Goal: Contribute content: Add original content to the website for others to see

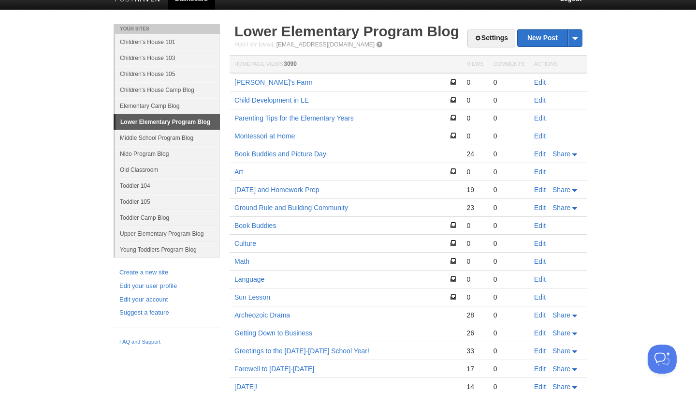
click at [541, 81] on link "Edit" at bounding box center [540, 82] width 12 height 8
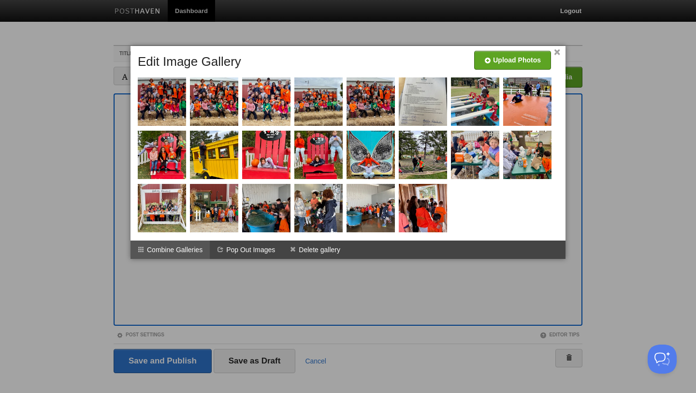
click at [175, 246] on li "Combine Galleries" at bounding box center [170, 249] width 79 height 18
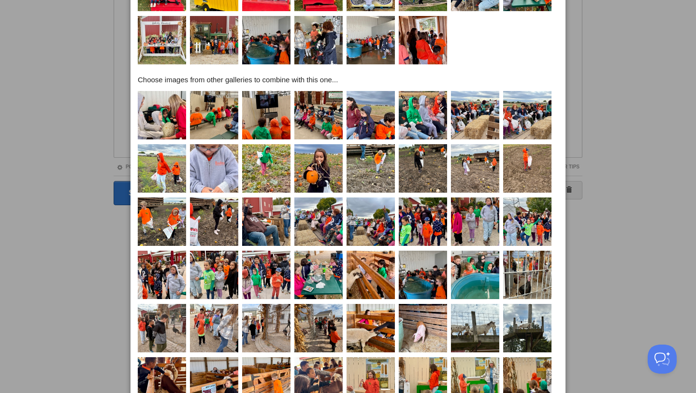
scroll to position [231, 0]
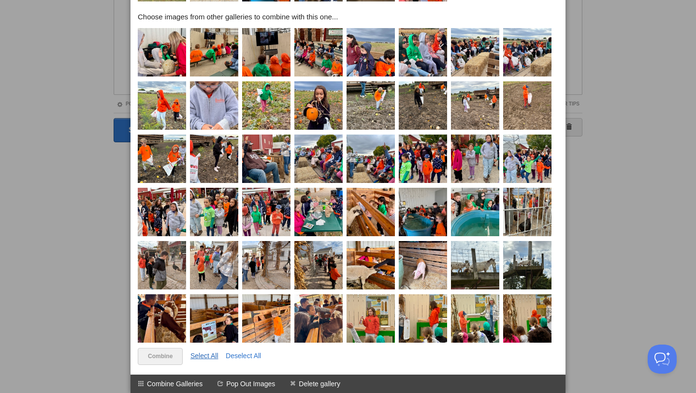
click at [209, 352] on link "Select All" at bounding box center [204, 355] width 28 height 8
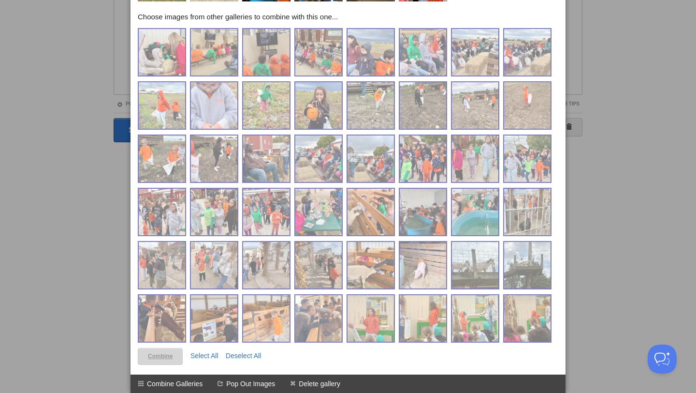
click at [159, 356] on link "Combine" at bounding box center [160, 356] width 45 height 17
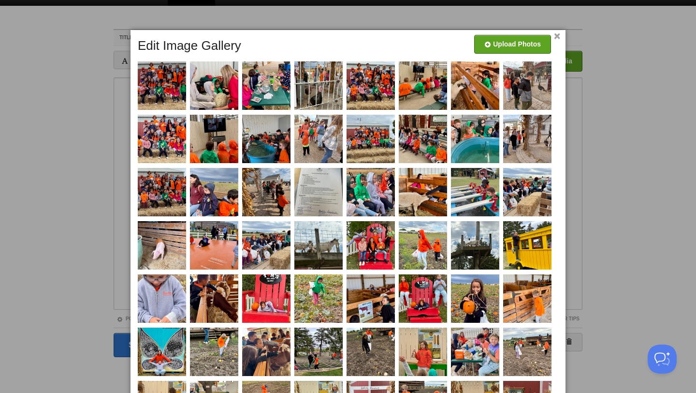
scroll to position [185, 0]
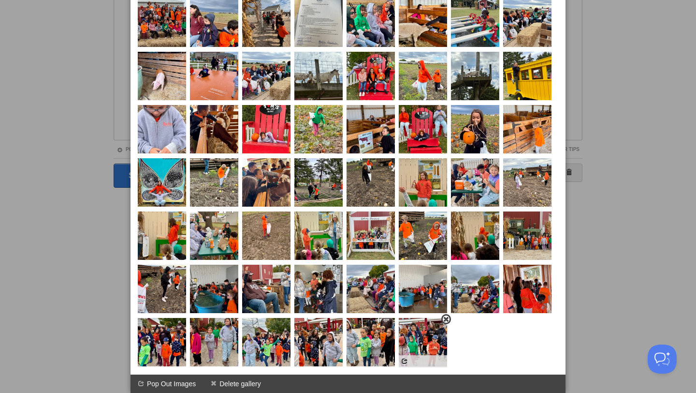
click at [446, 320] on span at bounding box center [446, 319] width 7 height 7
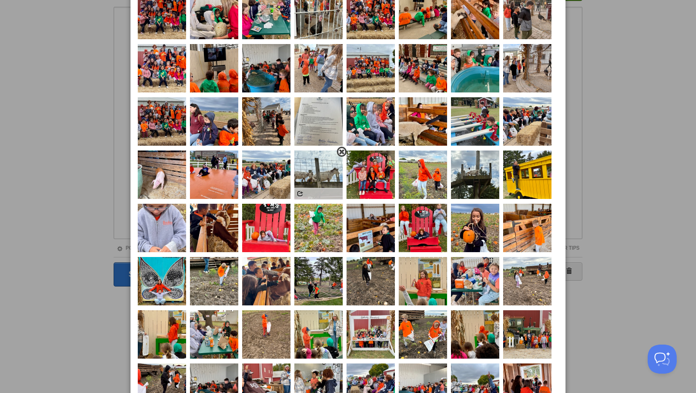
scroll to position [0, 0]
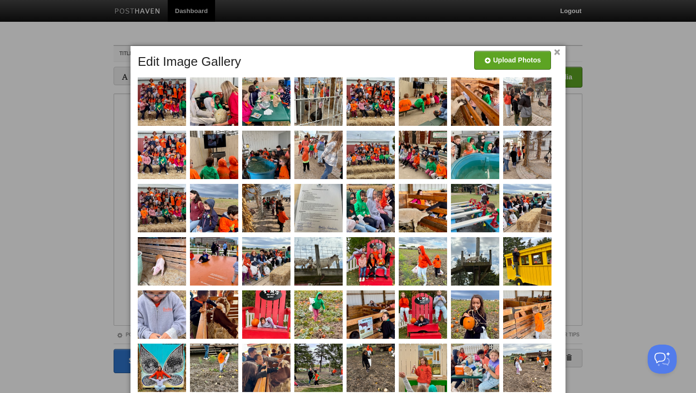
click at [557, 53] on link "×" at bounding box center [557, 52] width 6 height 5
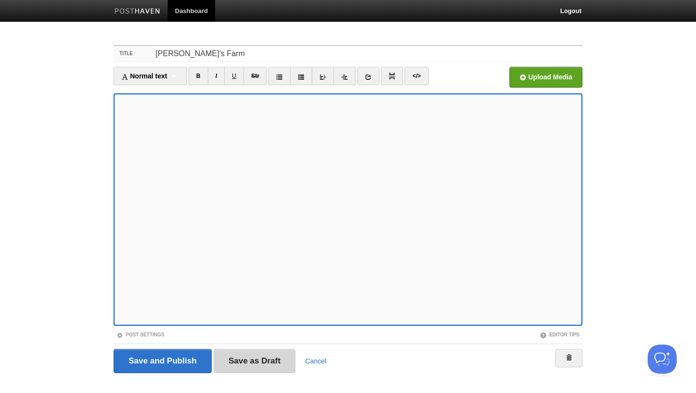
click at [258, 358] on input "Save as Draft" at bounding box center [255, 361] width 82 height 24
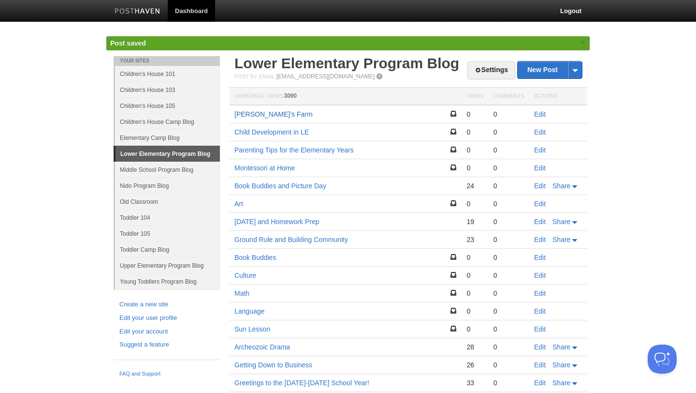
click at [259, 114] on link "[PERSON_NAME]’s Farm" at bounding box center [273, 114] width 78 height 8
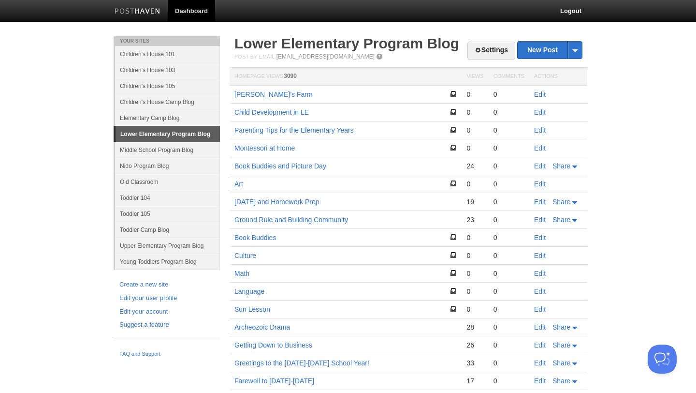
click at [536, 95] on link "Edit" at bounding box center [540, 94] width 12 height 8
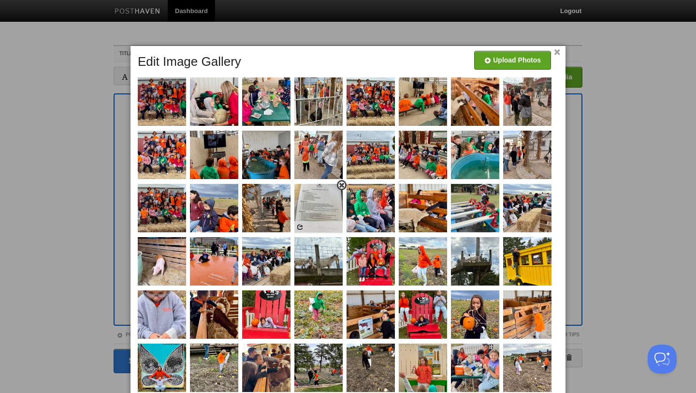
click at [343, 185] on span at bounding box center [341, 185] width 7 height 7
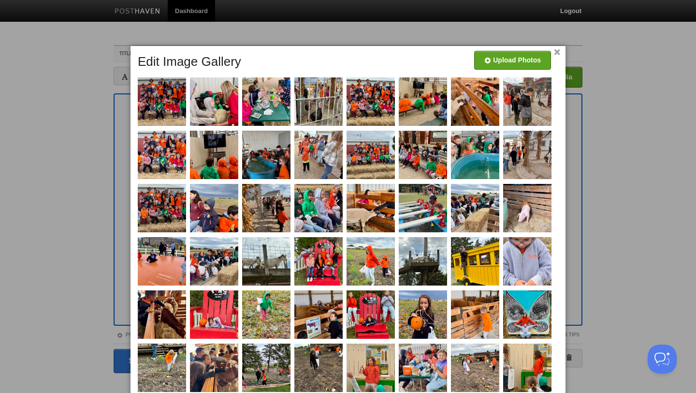
click at [557, 52] on link "×" at bounding box center [557, 52] width 6 height 5
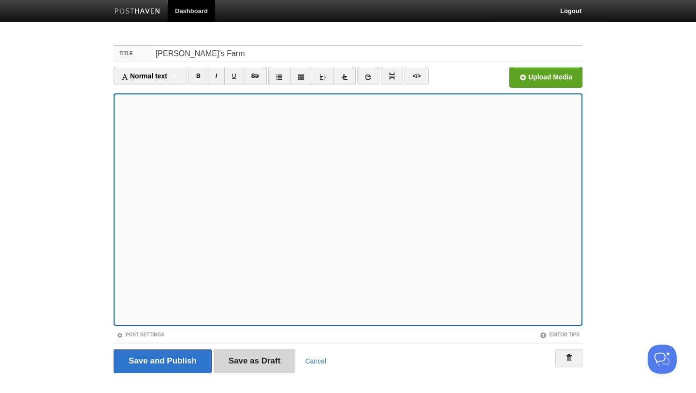
click at [256, 358] on input "Save as Draft" at bounding box center [255, 361] width 82 height 24
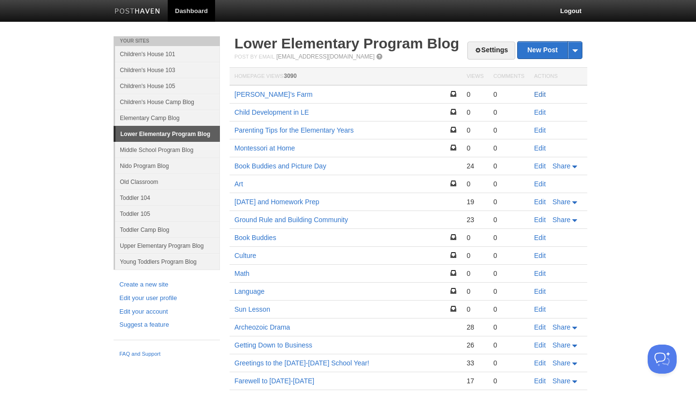
click at [540, 95] on link "Edit" at bounding box center [540, 94] width 12 height 8
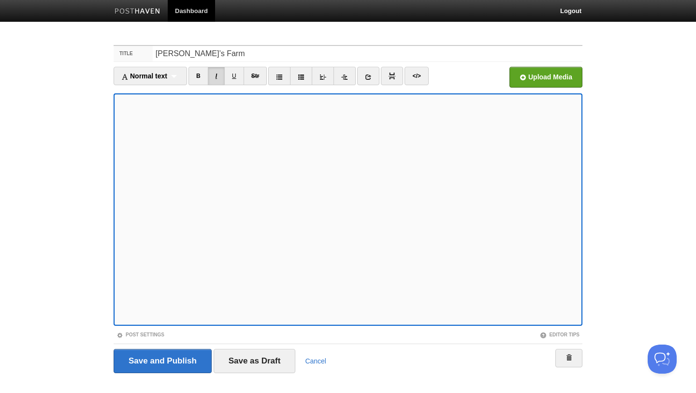
click at [216, 79] on link "I" at bounding box center [216, 76] width 17 height 18
click at [220, 76] on link "I" at bounding box center [216, 76] width 17 height 18
click at [221, 71] on link "I" at bounding box center [216, 76] width 17 height 18
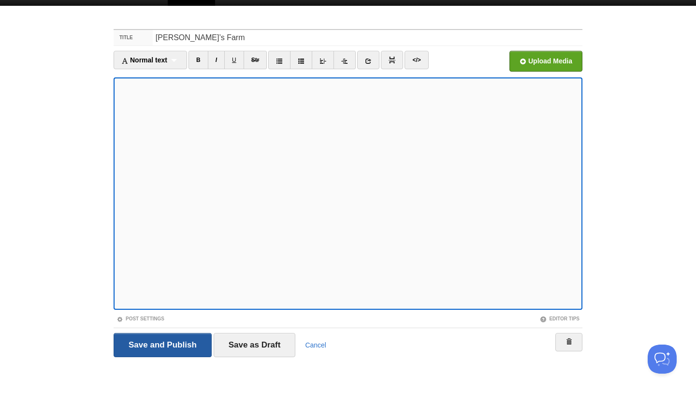
click at [156, 350] on input "Save and Publish" at bounding box center [163, 345] width 98 height 24
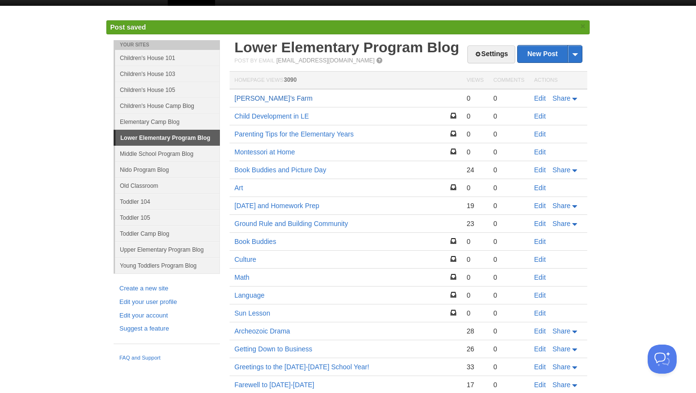
click at [262, 101] on link "[PERSON_NAME]’s Farm" at bounding box center [273, 98] width 78 height 8
